Goal: Task Accomplishment & Management: Complete application form

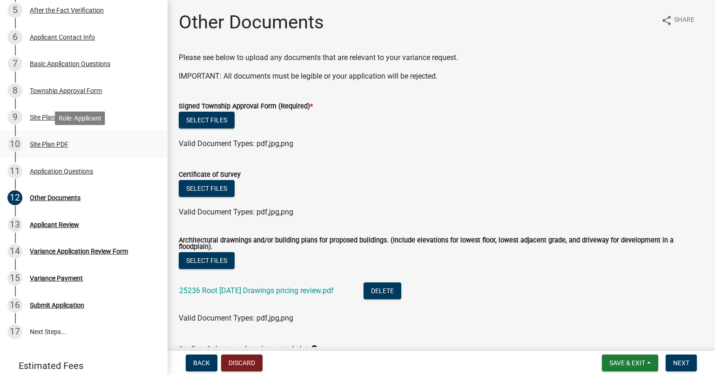
click at [61, 144] on div "Site Plan PDF" at bounding box center [49, 144] width 39 height 7
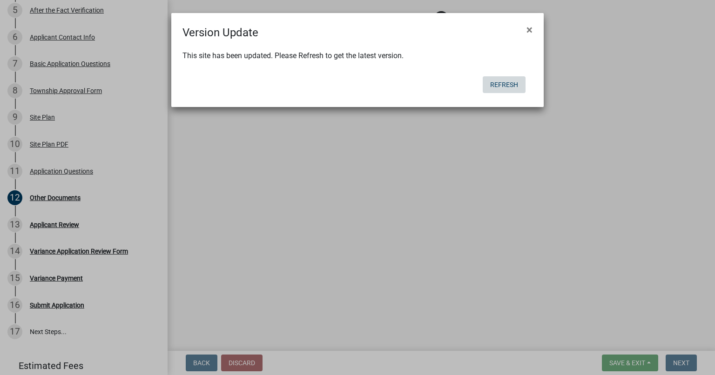
click at [511, 87] on button "Refresh" at bounding box center [504, 84] width 43 height 17
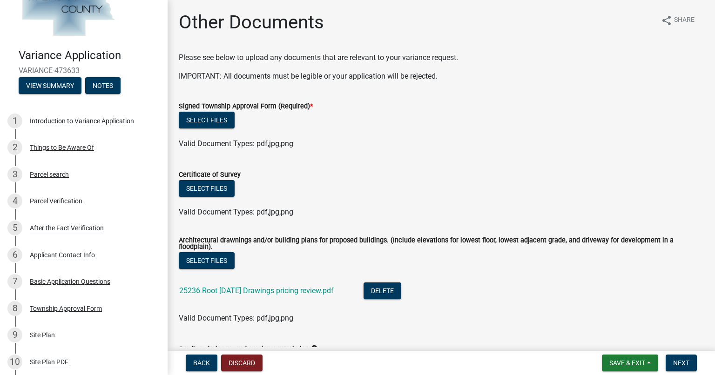
scroll to position [41, 0]
click at [207, 357] on button "Back" at bounding box center [202, 363] width 32 height 17
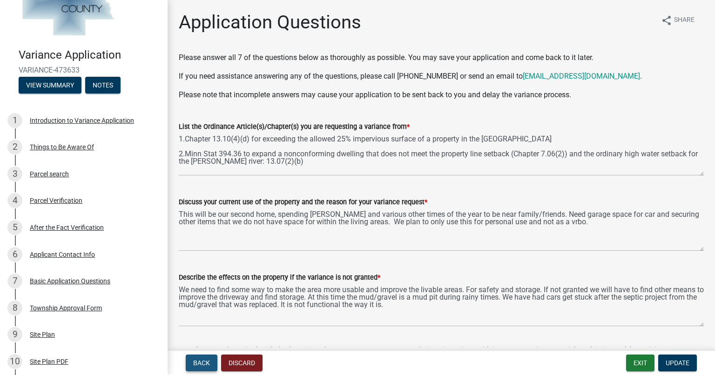
click at [204, 359] on span "Back" at bounding box center [201, 362] width 17 height 7
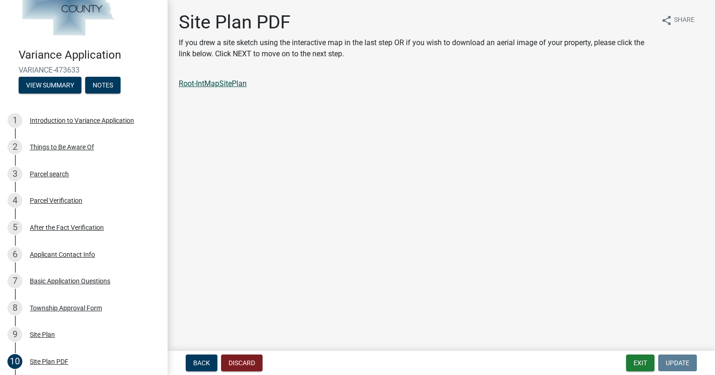
click at [223, 84] on link "Root-IntMapSitePlan" at bounding box center [213, 83] width 68 height 9
click at [201, 365] on span "Back" at bounding box center [201, 362] width 17 height 7
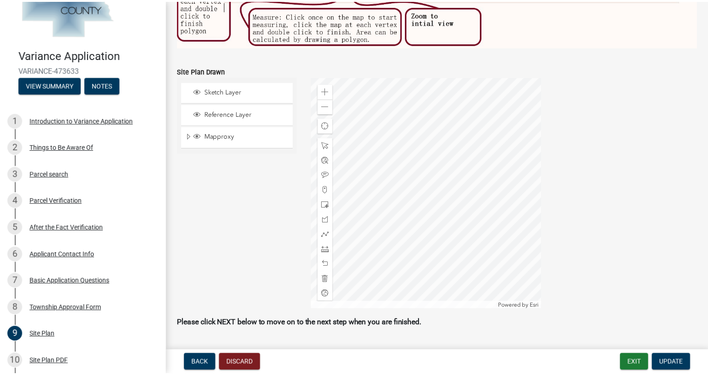
scroll to position [495, 0]
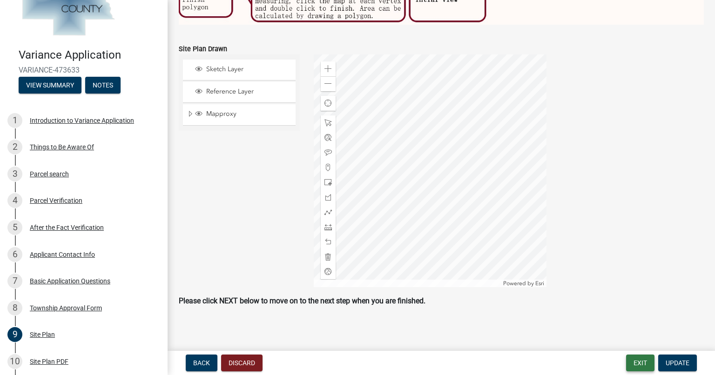
click at [642, 359] on button "Exit" at bounding box center [640, 363] width 28 height 17
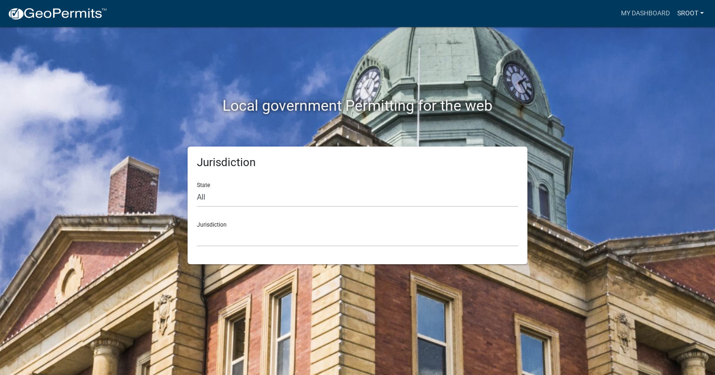
click at [684, 13] on link "sroot" at bounding box center [690, 14] width 34 height 18
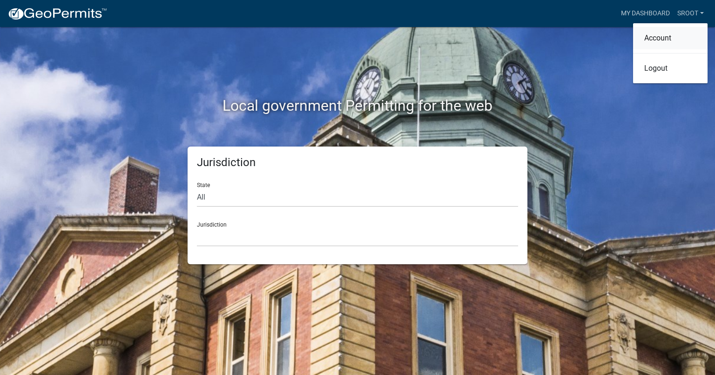
click at [659, 40] on link "Account" at bounding box center [670, 38] width 74 height 22
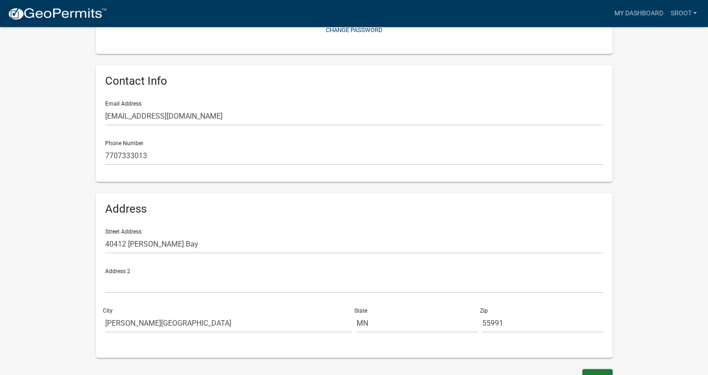
scroll to position [167, 0]
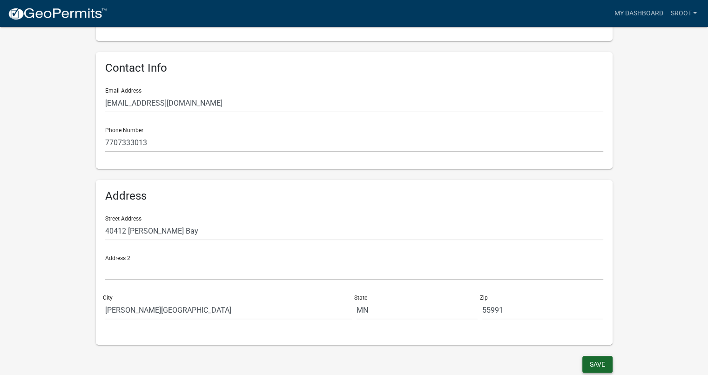
click at [608, 363] on button "Save" at bounding box center [597, 364] width 30 height 17
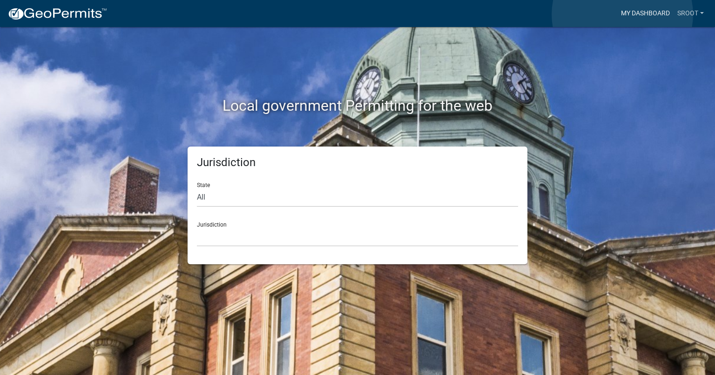
click at [622, 14] on link "My Dashboard" at bounding box center [645, 14] width 56 height 18
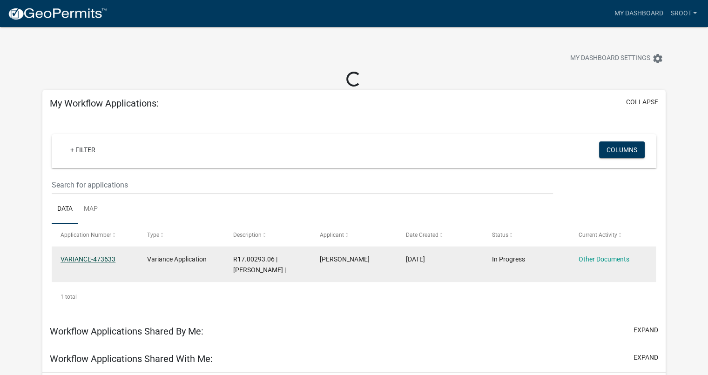
click at [106, 258] on link "VARIANCE-473633" at bounding box center [87, 258] width 55 height 7
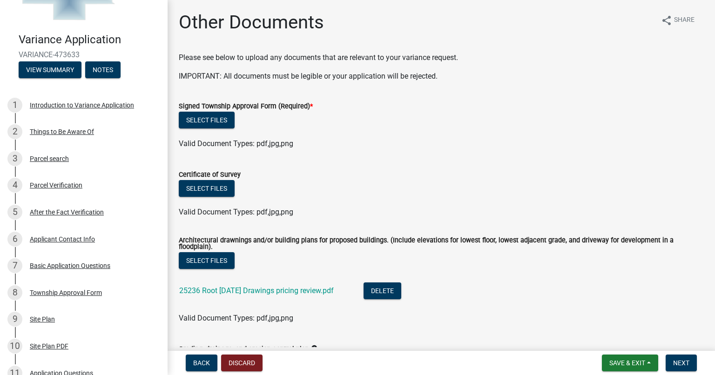
scroll to position [55, 0]
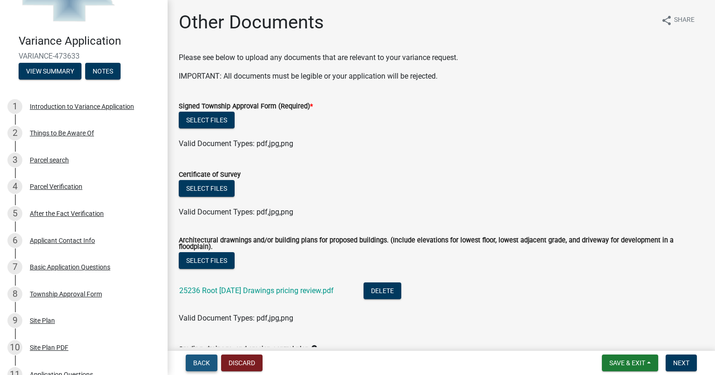
click at [202, 357] on button "Back" at bounding box center [202, 363] width 32 height 17
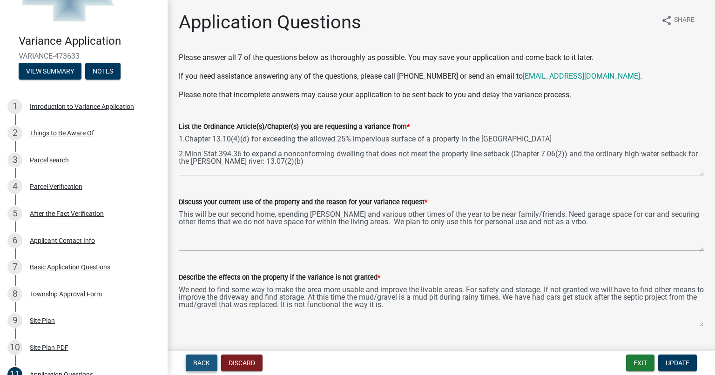
click at [203, 361] on span "Back" at bounding box center [201, 362] width 17 height 7
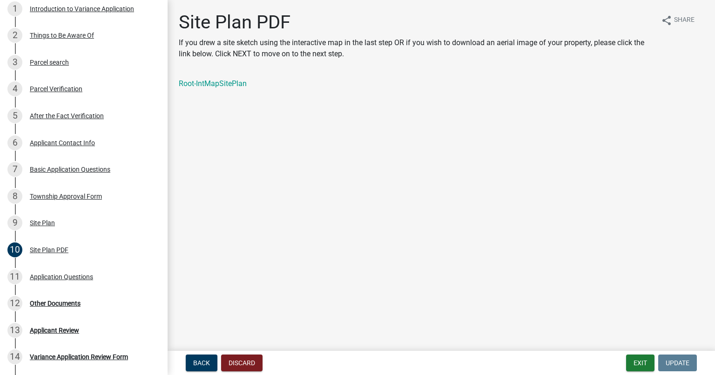
scroll to position [147, 0]
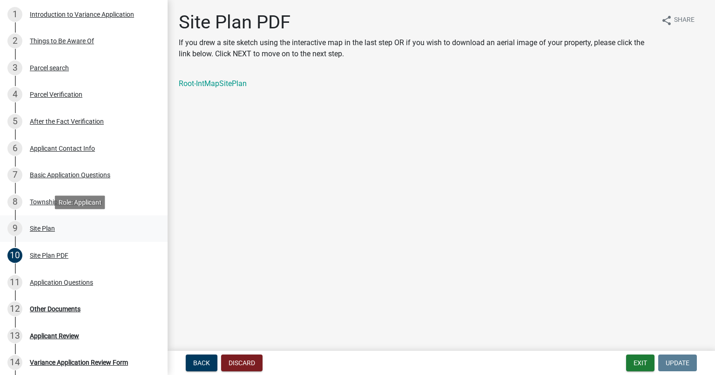
click at [48, 230] on div "Site Plan" at bounding box center [42, 228] width 25 height 7
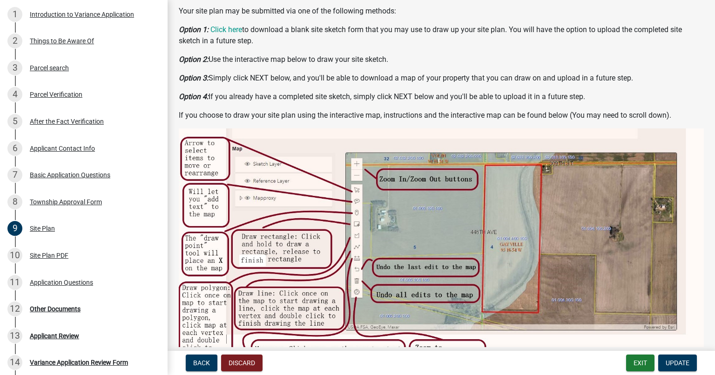
scroll to position [140, 0]
click at [45, 255] on div "Site Plan PDF" at bounding box center [49, 255] width 39 height 7
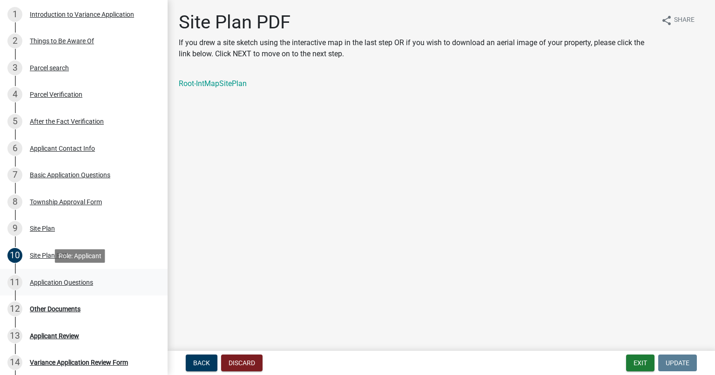
click at [64, 284] on div "Application Questions" at bounding box center [61, 282] width 63 height 7
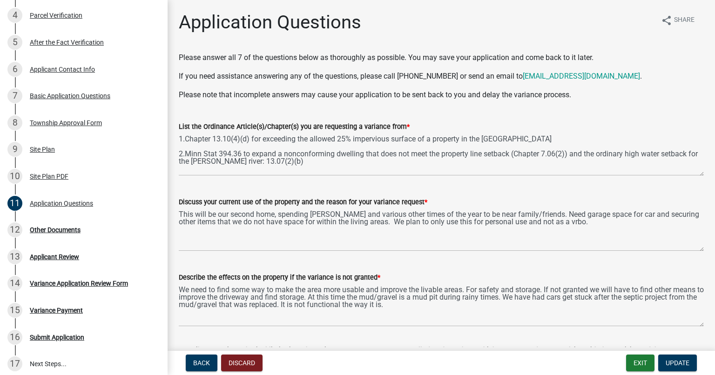
scroll to position [227, 0]
click at [65, 233] on div "12 Other Documents" at bounding box center [79, 229] width 145 height 15
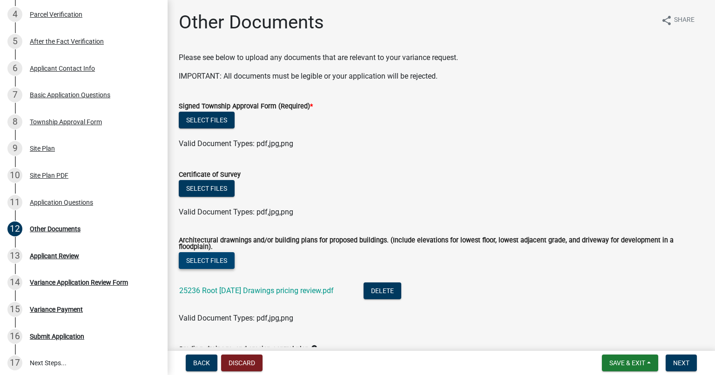
click at [225, 259] on button "Select files" at bounding box center [207, 260] width 56 height 17
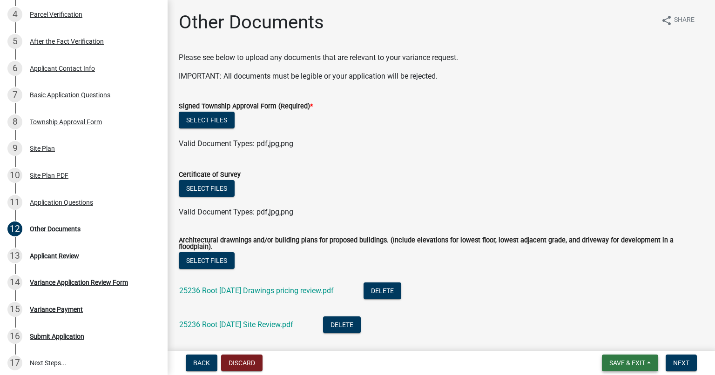
click at [615, 361] on span "Save & Exit" at bounding box center [627, 362] width 36 height 7
click at [617, 318] on button "Save" at bounding box center [621, 316] width 74 height 22
